Goal: Manage account settings

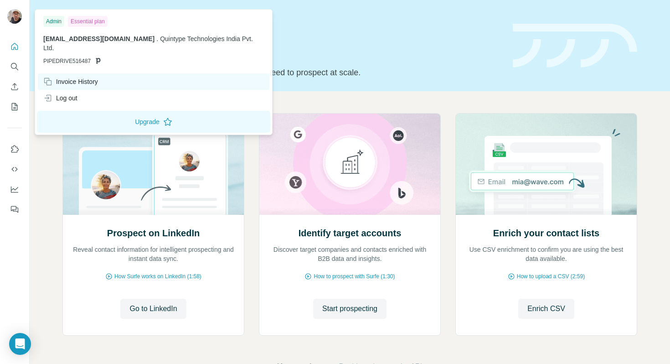
click at [57, 77] on div "Invoice History" at bounding box center [70, 81] width 55 height 9
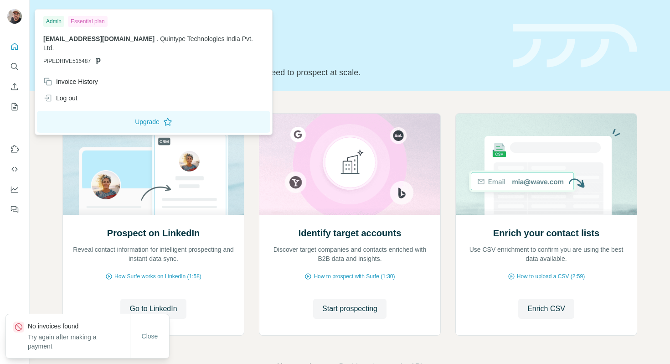
click at [18, 14] on img at bounding box center [14, 16] width 15 height 15
click at [51, 93] on icon at bounding box center [47, 97] width 9 height 9
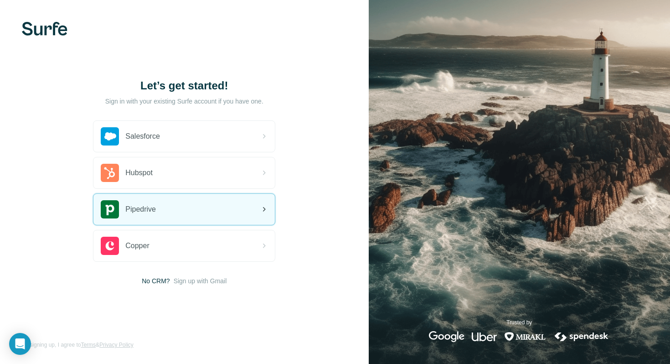
click at [160, 210] on div "Pipedrive" at bounding box center [183, 209] width 181 height 31
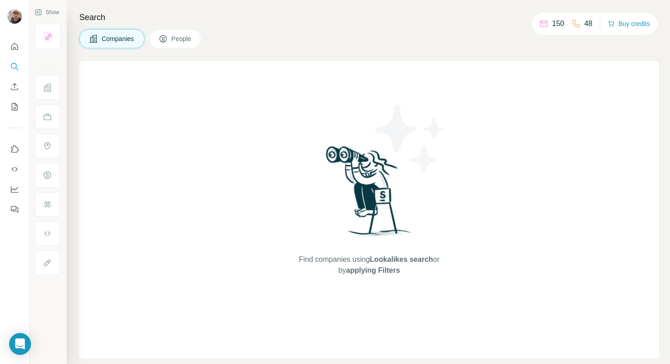
click at [163, 43] on icon at bounding box center [163, 38] width 9 height 9
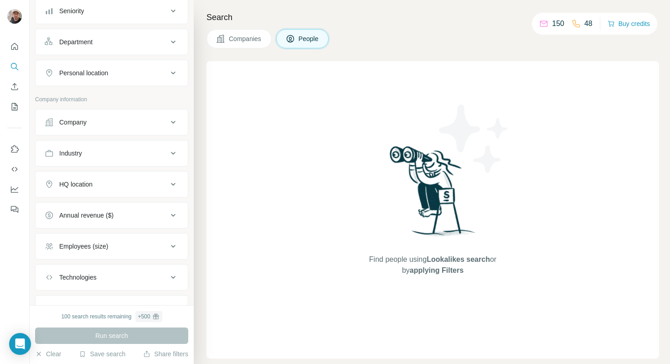
scroll to position [148, 0]
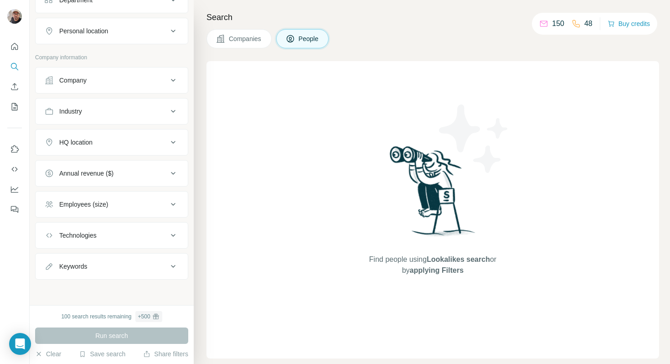
click at [139, 273] on button "Keywords" at bounding box center [112, 266] width 152 height 22
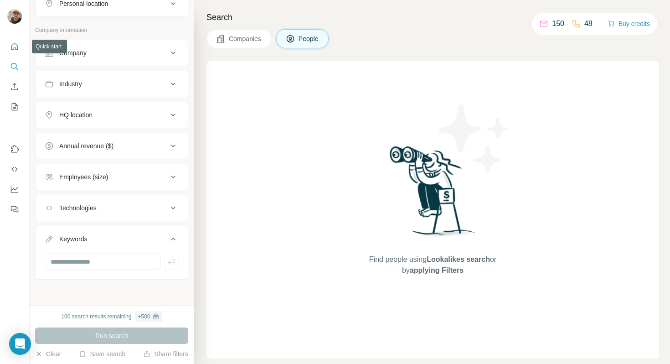
click at [15, 44] on icon "Quick start" at bounding box center [14, 46] width 9 height 9
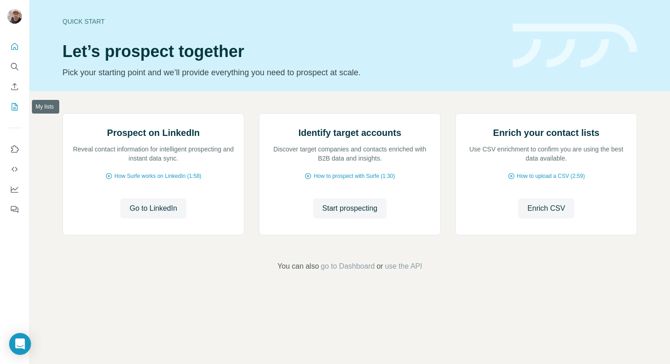
click at [12, 109] on icon "My lists" at bounding box center [14, 106] width 9 height 9
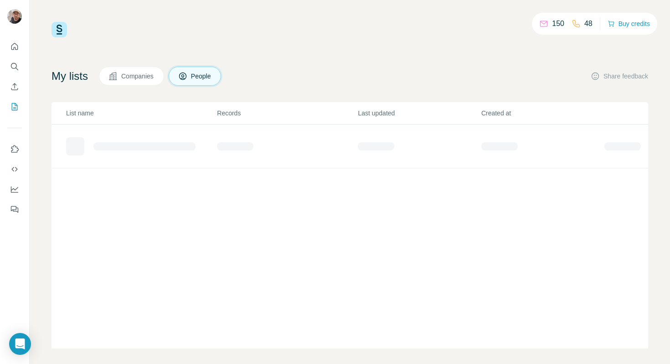
click at [109, 80] on button "Companies" at bounding box center [131, 76] width 65 height 19
click at [117, 80] on icon at bounding box center [112, 76] width 9 height 9
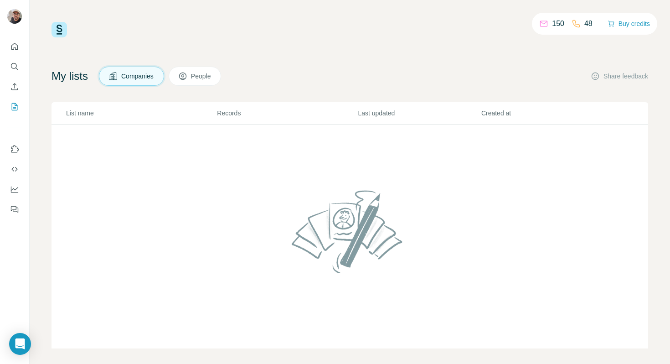
click at [187, 73] on icon at bounding box center [182, 76] width 9 height 9
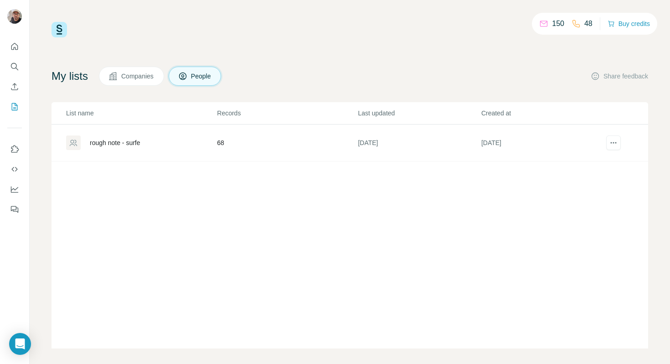
click at [102, 143] on div "rough note - surfe" at bounding box center [115, 142] width 51 height 9
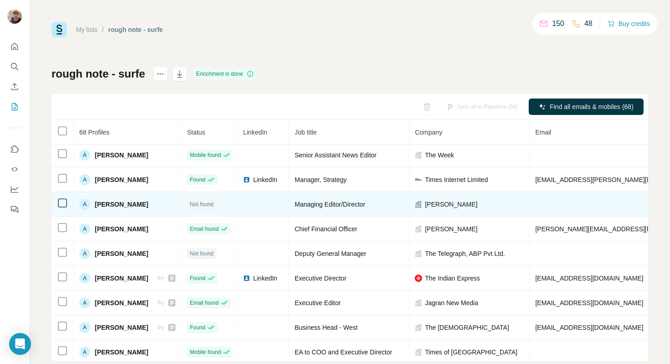
scroll to position [1, 0]
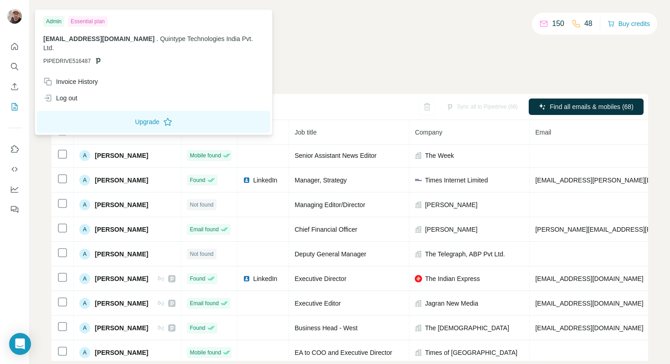
click at [15, 16] on img at bounding box center [14, 16] width 15 height 15
click at [73, 77] on div "Invoice History" at bounding box center [70, 81] width 55 height 9
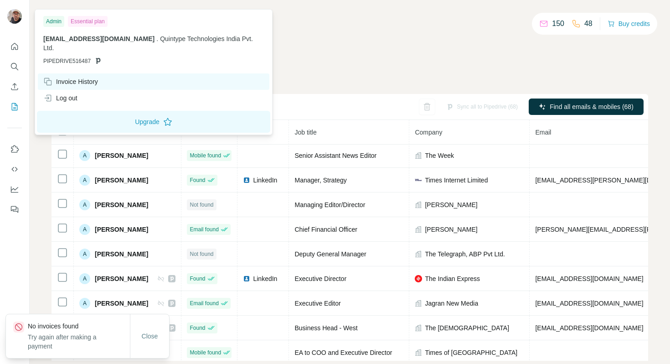
click at [73, 77] on div "Invoice History" at bounding box center [70, 81] width 55 height 9
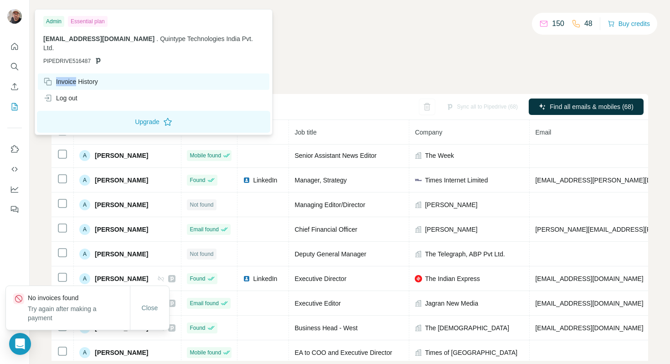
click at [73, 77] on div "Invoice History" at bounding box center [70, 81] width 55 height 9
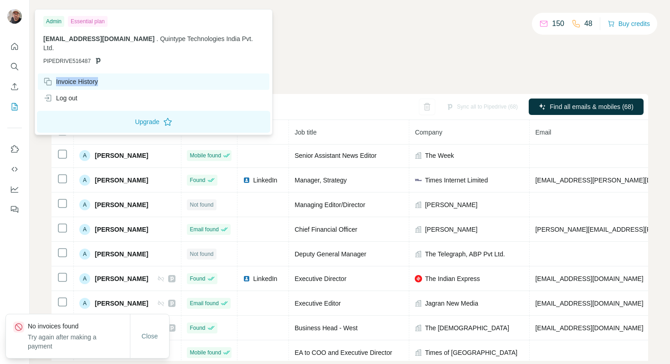
click at [73, 77] on div "Invoice History" at bounding box center [70, 81] width 55 height 9
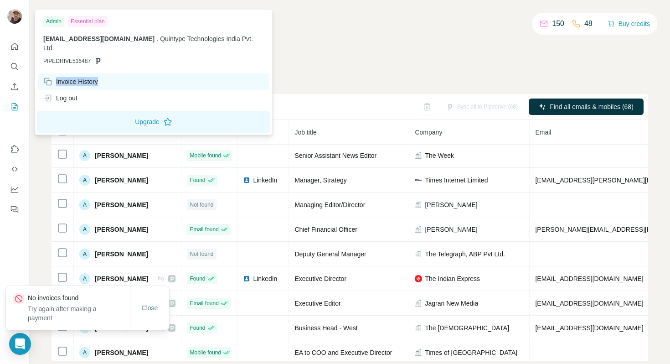
click at [73, 77] on div "Invoice History" at bounding box center [70, 81] width 55 height 9
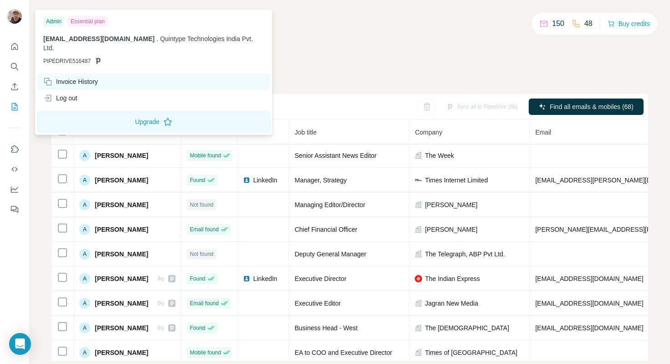
click at [106, 73] on div "Invoice History" at bounding box center [154, 81] width 232 height 16
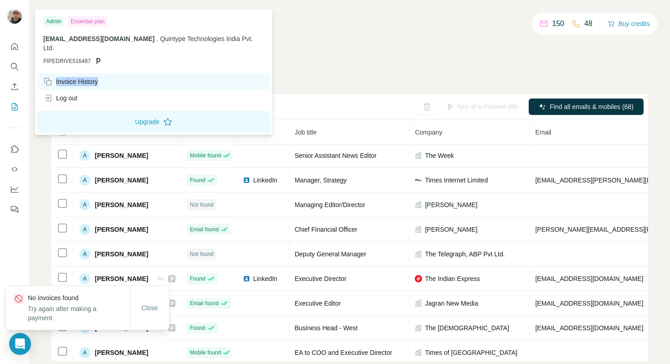
click at [106, 73] on div "Invoice History" at bounding box center [154, 81] width 232 height 16
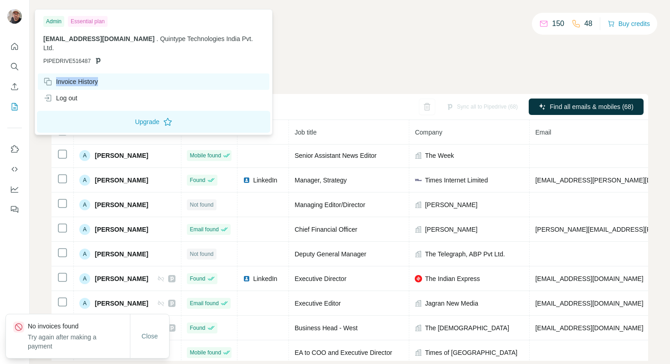
click at [114, 73] on div "Invoice History" at bounding box center [154, 81] width 232 height 16
click at [123, 73] on div "Invoice History" at bounding box center [154, 81] width 232 height 16
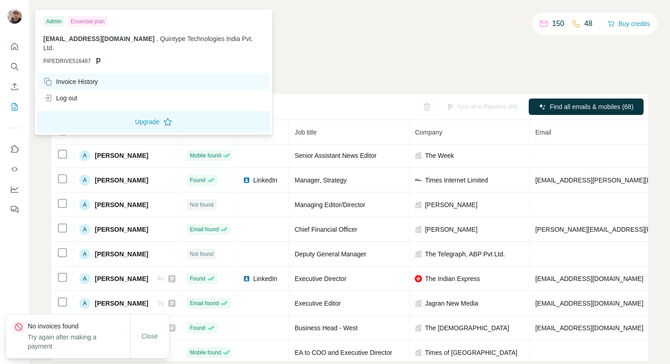
click at [123, 73] on div "Invoice History" at bounding box center [154, 81] width 232 height 16
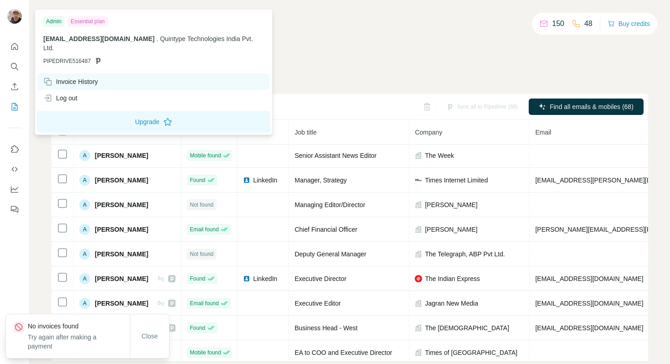
click at [123, 73] on div "Invoice History" at bounding box center [154, 81] width 232 height 16
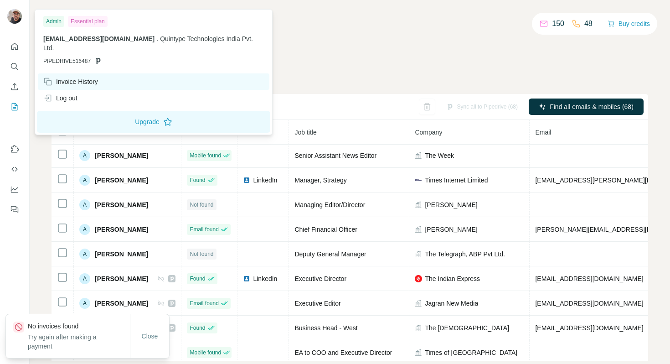
click at [123, 73] on div "Invoice History" at bounding box center [154, 81] width 232 height 16
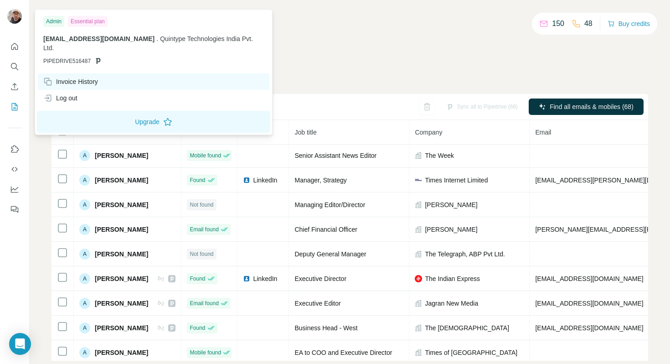
click at [123, 73] on div "Invoice History" at bounding box center [154, 81] width 232 height 16
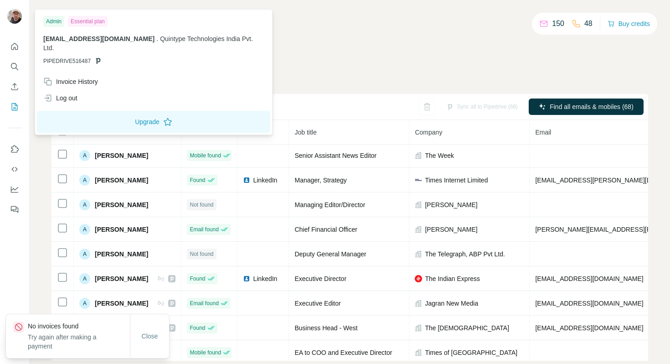
click at [110, 39] on span "[EMAIL_ADDRESS][DOMAIN_NAME]" at bounding box center [98, 38] width 111 height 7
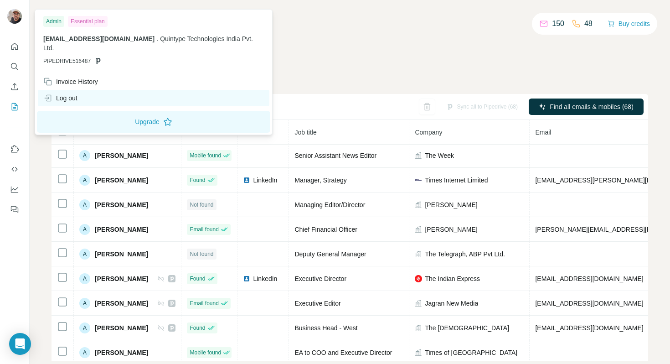
click at [77, 93] on div "Log out" at bounding box center [60, 97] width 34 height 9
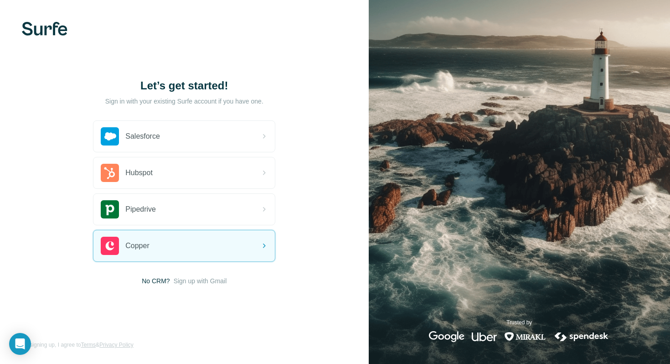
click at [186, 287] on div "Let’s get started! Sign in with your existing Surfe account if you have one. Sa…" at bounding box center [184, 182] width 369 height 364
click at [188, 282] on span "Sign up with Gmail" at bounding box center [200, 280] width 53 height 9
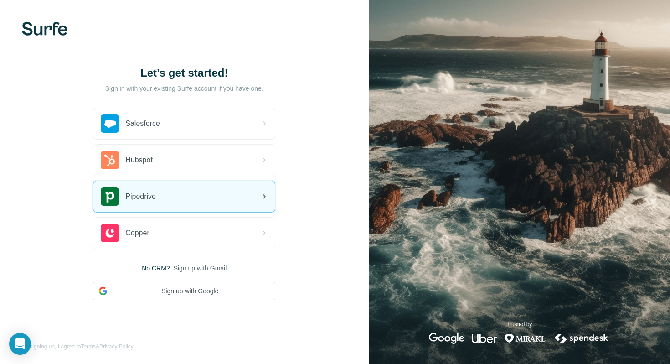
click at [153, 188] on div "Pipedrive" at bounding box center [128, 196] width 55 height 18
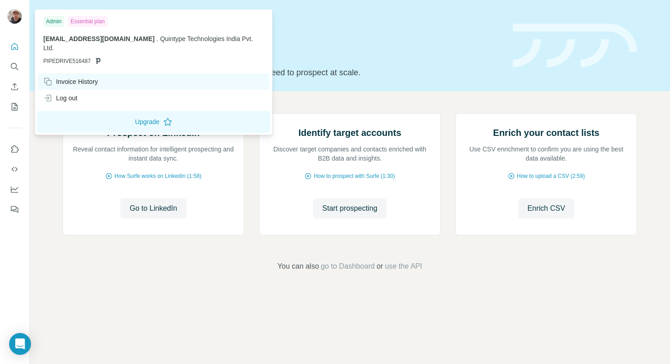
click at [67, 77] on div "Invoice History" at bounding box center [70, 81] width 55 height 9
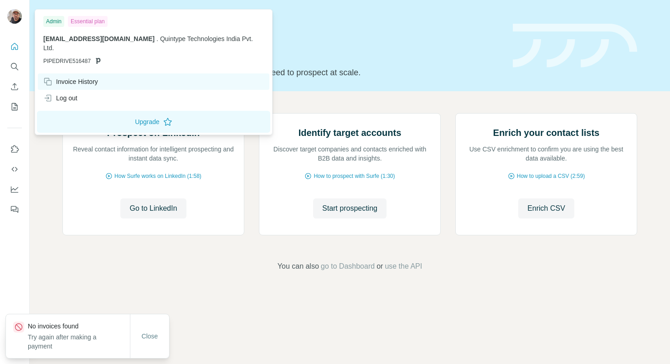
click at [67, 77] on div "Invoice History" at bounding box center [70, 81] width 55 height 9
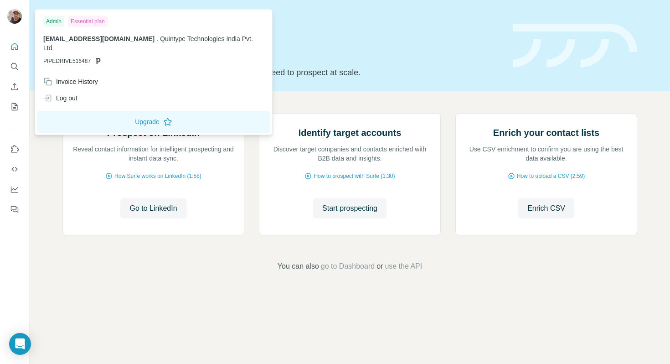
click at [78, 19] on div "Essential plan" at bounding box center [88, 21] width 40 height 11
click at [52, 19] on div "Admin" at bounding box center [53, 21] width 21 height 11
click at [13, 18] on img at bounding box center [14, 16] width 15 height 15
click at [68, 90] on div "Log out" at bounding box center [154, 98] width 232 height 16
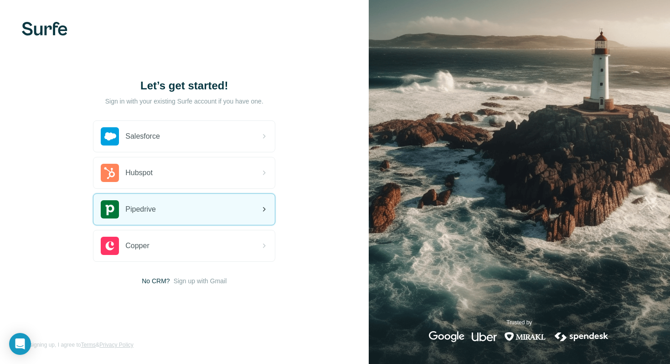
click at [168, 206] on div "Pipedrive" at bounding box center [183, 209] width 181 height 31
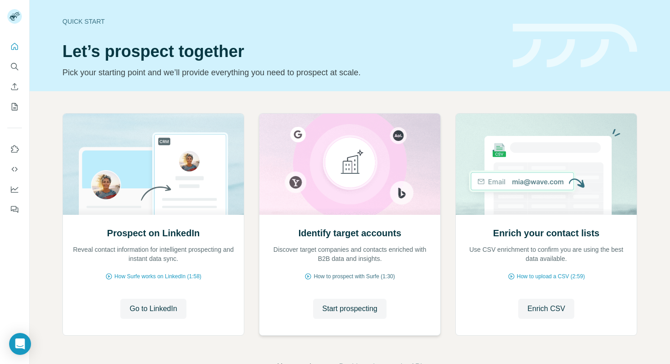
scroll to position [30, 0]
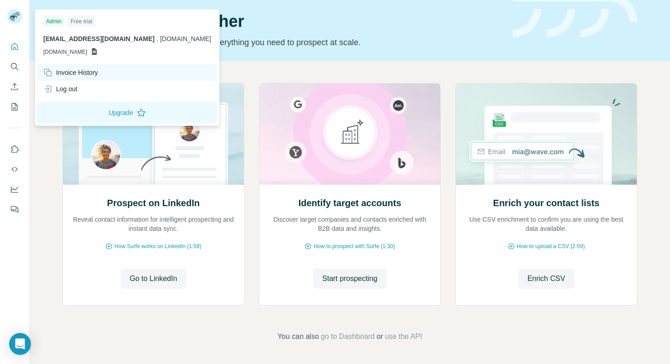
click at [68, 74] on div "Invoice History" at bounding box center [70, 72] width 55 height 9
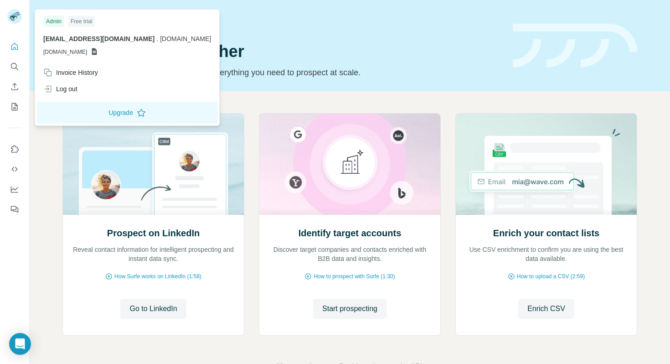
click at [19, 17] on rect at bounding box center [14, 16] width 15 height 15
click at [54, 89] on div "Log out" at bounding box center [60, 88] width 34 height 9
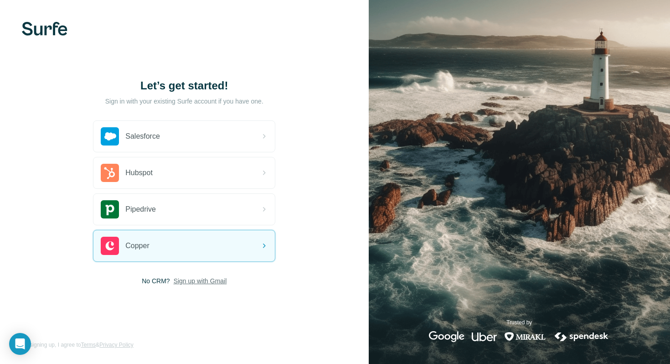
click at [197, 279] on span "Sign up with Gmail" at bounding box center [200, 280] width 53 height 9
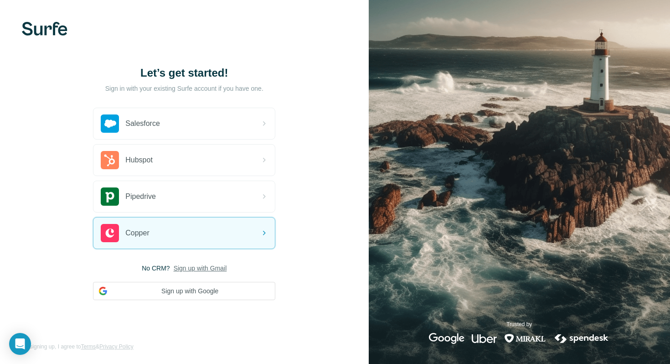
click at [201, 269] on span "Sign up with Gmail" at bounding box center [200, 267] width 53 height 9
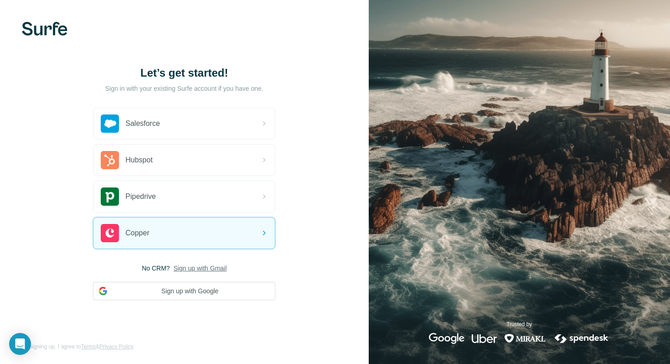
click at [201, 269] on span "Sign up with Gmail" at bounding box center [200, 267] width 53 height 9
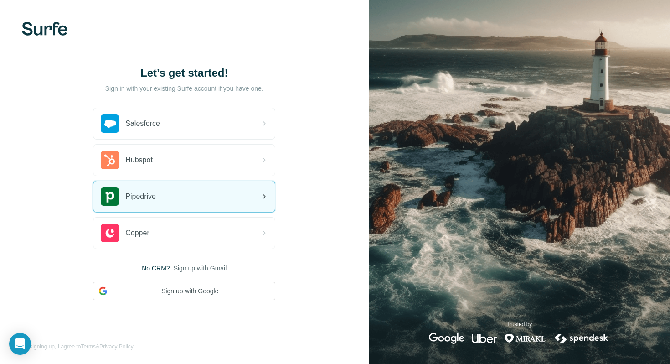
click at [160, 203] on div "Pipedrive" at bounding box center [183, 196] width 181 height 31
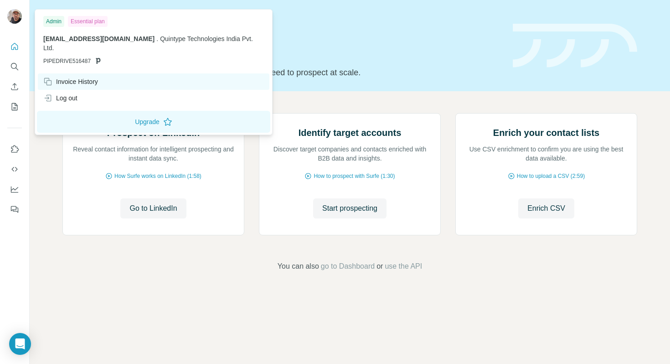
click at [83, 77] on div "Invoice History" at bounding box center [70, 81] width 55 height 9
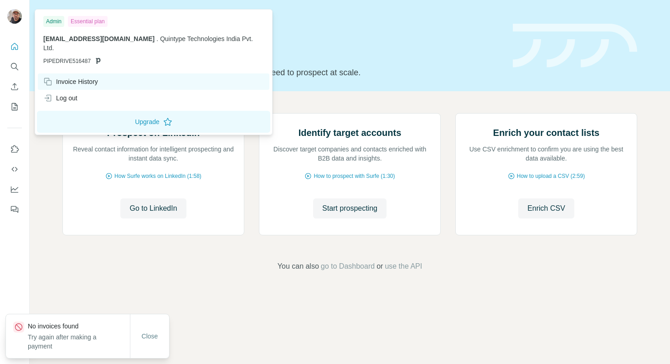
click at [74, 77] on div "Invoice History" at bounding box center [70, 81] width 55 height 9
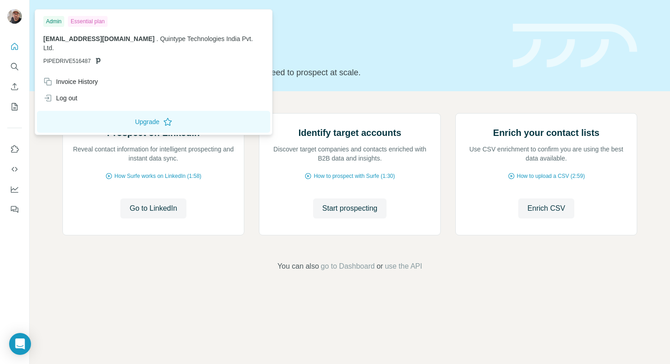
click at [284, 45] on h1 "Let’s prospect together" at bounding box center [281, 51] width 439 height 18
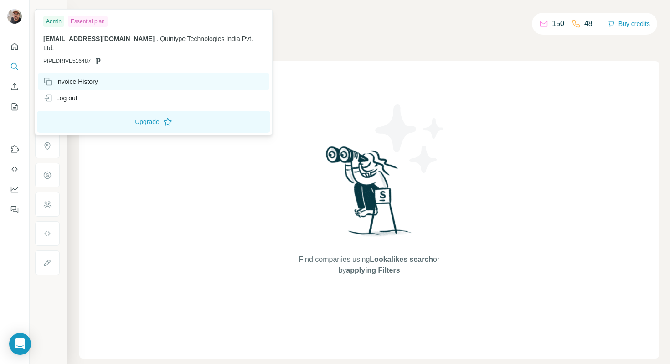
click at [60, 77] on div "Invoice History" at bounding box center [70, 81] width 55 height 9
click at [76, 77] on div "Invoice History" at bounding box center [70, 81] width 55 height 9
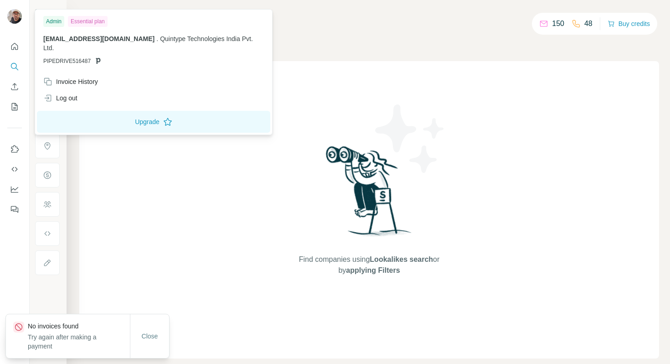
click at [98, 57] on icon at bounding box center [97, 60] width 7 height 7
click at [83, 90] on div "Log out" at bounding box center [154, 98] width 232 height 16
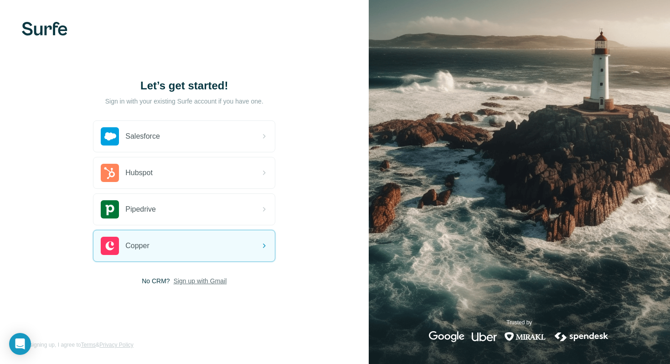
click at [187, 279] on span "Sign up with Gmail" at bounding box center [200, 280] width 53 height 9
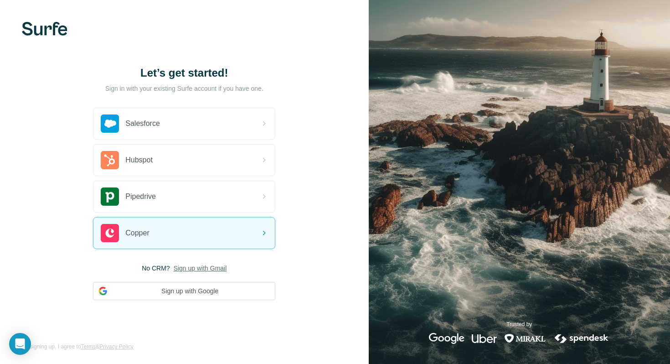
click at [292, 30] on div at bounding box center [184, 29] width 369 height 14
